Goal: Find specific page/section

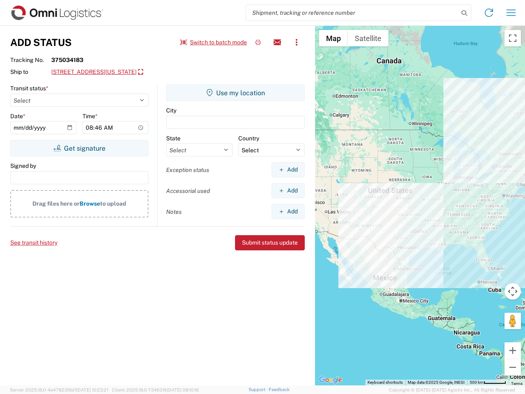
click at [352, 13] on input "search" at bounding box center [352, 13] width 213 height 16
click at [464, 13] on icon at bounding box center [464, 12] width 11 height 11
click at [489, 13] on icon at bounding box center [488, 12] width 13 height 13
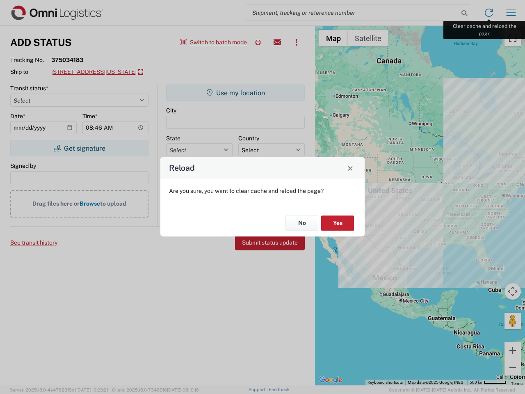
click at [511, 13] on div "Reload Are you sure, you want to clear cache and reload the page? No Yes" at bounding box center [262, 197] width 525 height 394
click at [214, 42] on div "Reload Are you sure, you want to clear cache and reload the page? No Yes" at bounding box center [262, 197] width 525 height 394
click at [258, 42] on div "Reload Are you sure, you want to clear cache and reload the page? No Yes" at bounding box center [262, 197] width 525 height 394
click at [277, 42] on div "Reload Are you sure, you want to clear cache and reload the page? No Yes" at bounding box center [262, 197] width 525 height 394
click at [297, 42] on div "Reload Are you sure, you want to clear cache and reload the page? No Yes" at bounding box center [262, 197] width 525 height 394
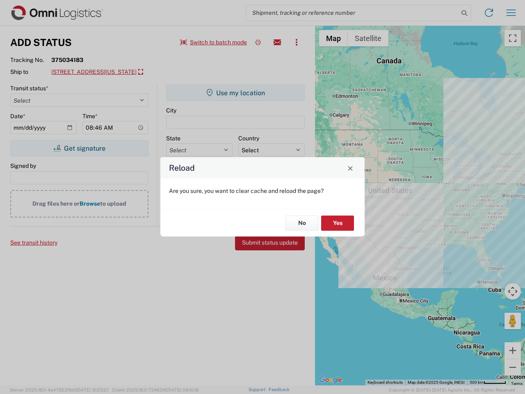
click at [115, 72] on div "Reload Are you sure, you want to clear cache and reload the page? No Yes" at bounding box center [262, 197] width 525 height 394
click at [79, 148] on div "Reload Are you sure, you want to clear cache and reload the page? No Yes" at bounding box center [262, 197] width 525 height 394
